Goal: Task Accomplishment & Management: Use online tool/utility

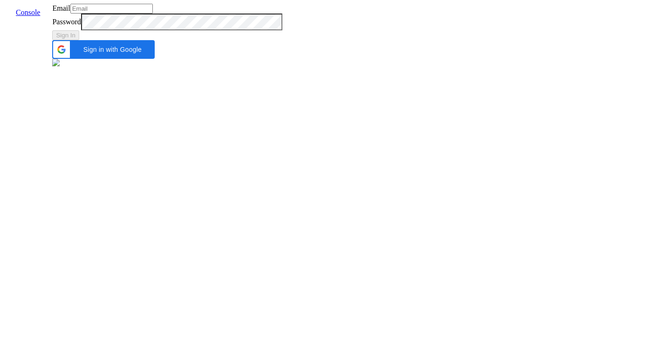
type input "[EMAIL_ADDRESS]"
click at [282, 40] on div "Sign In" at bounding box center [167, 35] width 230 height 10
type input "[EMAIL_ADDRESS]"
click at [282, 40] on div "Sign In" at bounding box center [167, 35] width 230 height 10
click at [79, 40] on button "Sign In" at bounding box center [65, 35] width 27 height 10
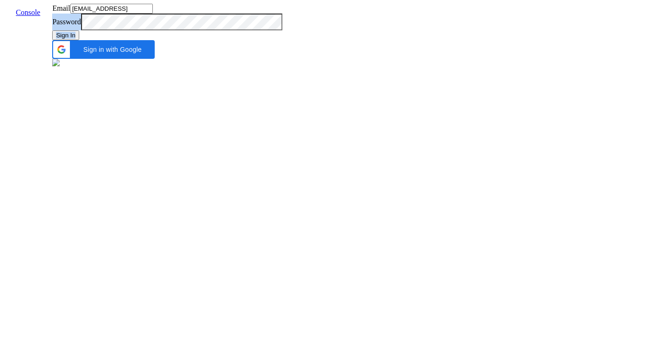
click at [244, 68] on div "Email admin@vernacular.ai Password Sign In Sign in with Google Sign in with Goo…" at bounding box center [167, 36] width 230 height 64
click at [231, 68] on div "Email admin@vernacular.ai Password Sign In Sign in with Google Sign in with Goo…" at bounding box center [167, 36] width 230 height 64
type input "[EMAIL_ADDRESS]"
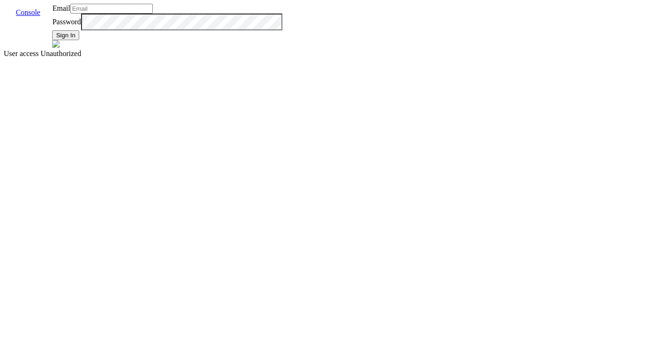
type input "[EMAIL_ADDRESS]"
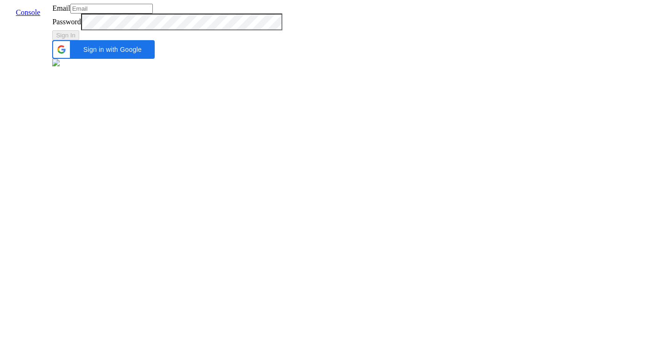
type input "[EMAIL_ADDRESS]"
click at [153, 14] on input "[EMAIL_ADDRESS]" at bounding box center [111, 9] width 83 height 10
click at [153, 14] on input "dharithri.m@skit.ai" at bounding box center [111, 9] width 83 height 10
type input "[EMAIL_ADDRESS]"
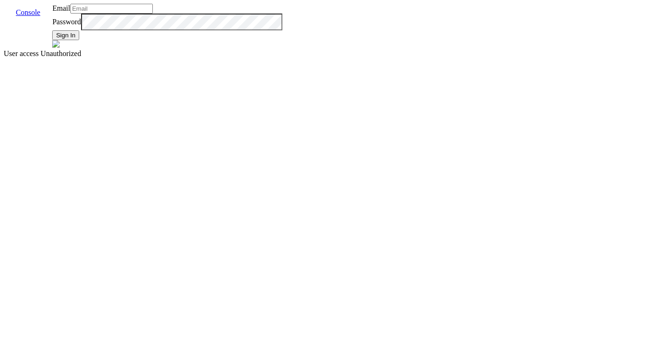
type input "[EMAIL_ADDRESS]"
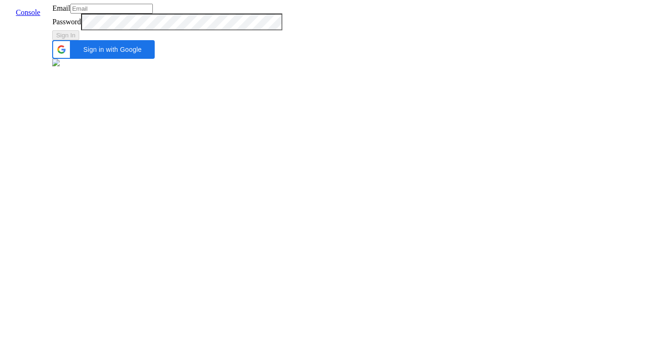
type input "[EMAIL_ADDRESS]"
click at [79, 40] on button "Sign In" at bounding box center [65, 35] width 27 height 10
